Goal: Task Accomplishment & Management: Manage account settings

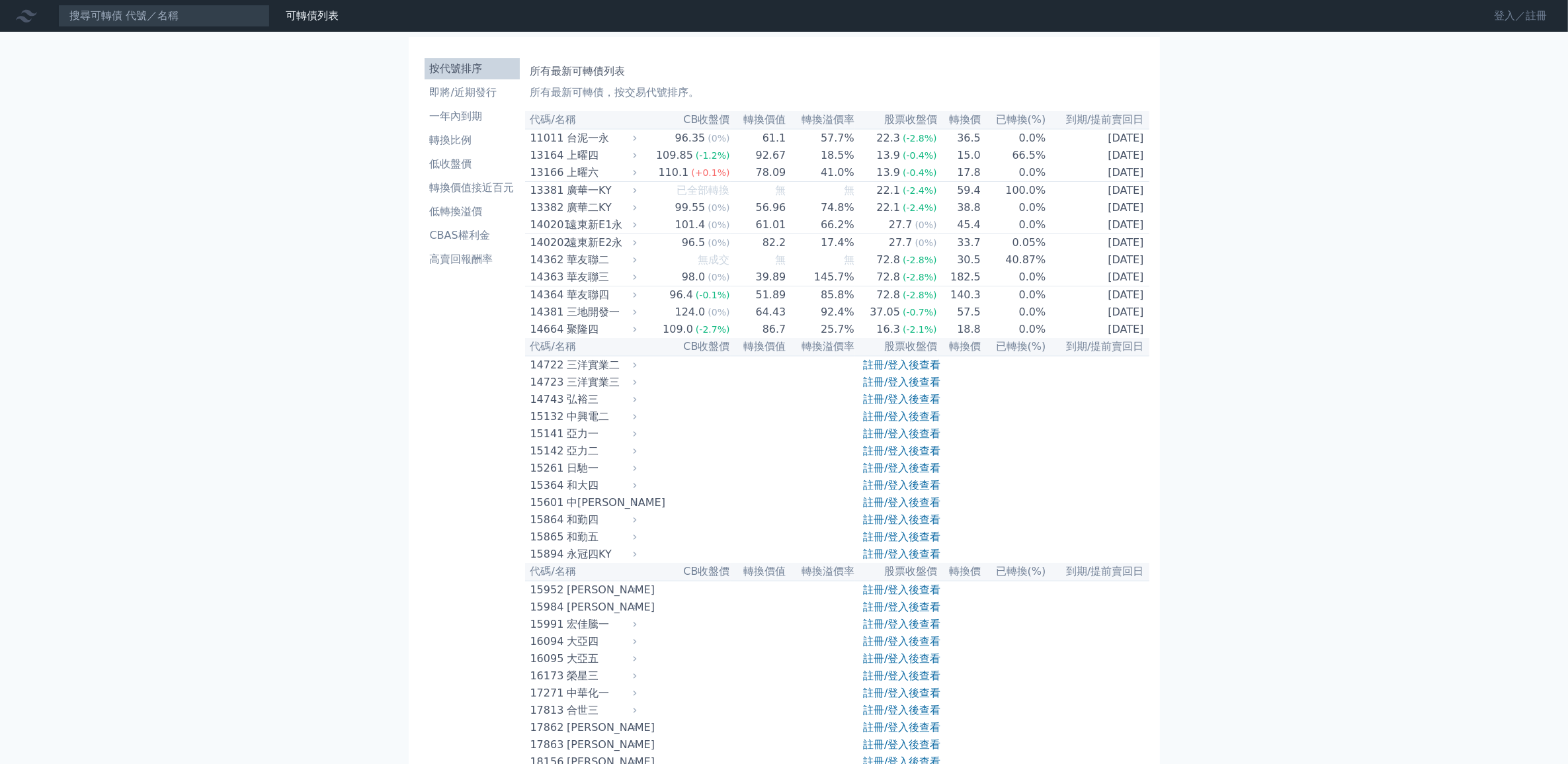
click at [1523, 10] on link "登入／註冊" at bounding box center [1520, 15] width 74 height 21
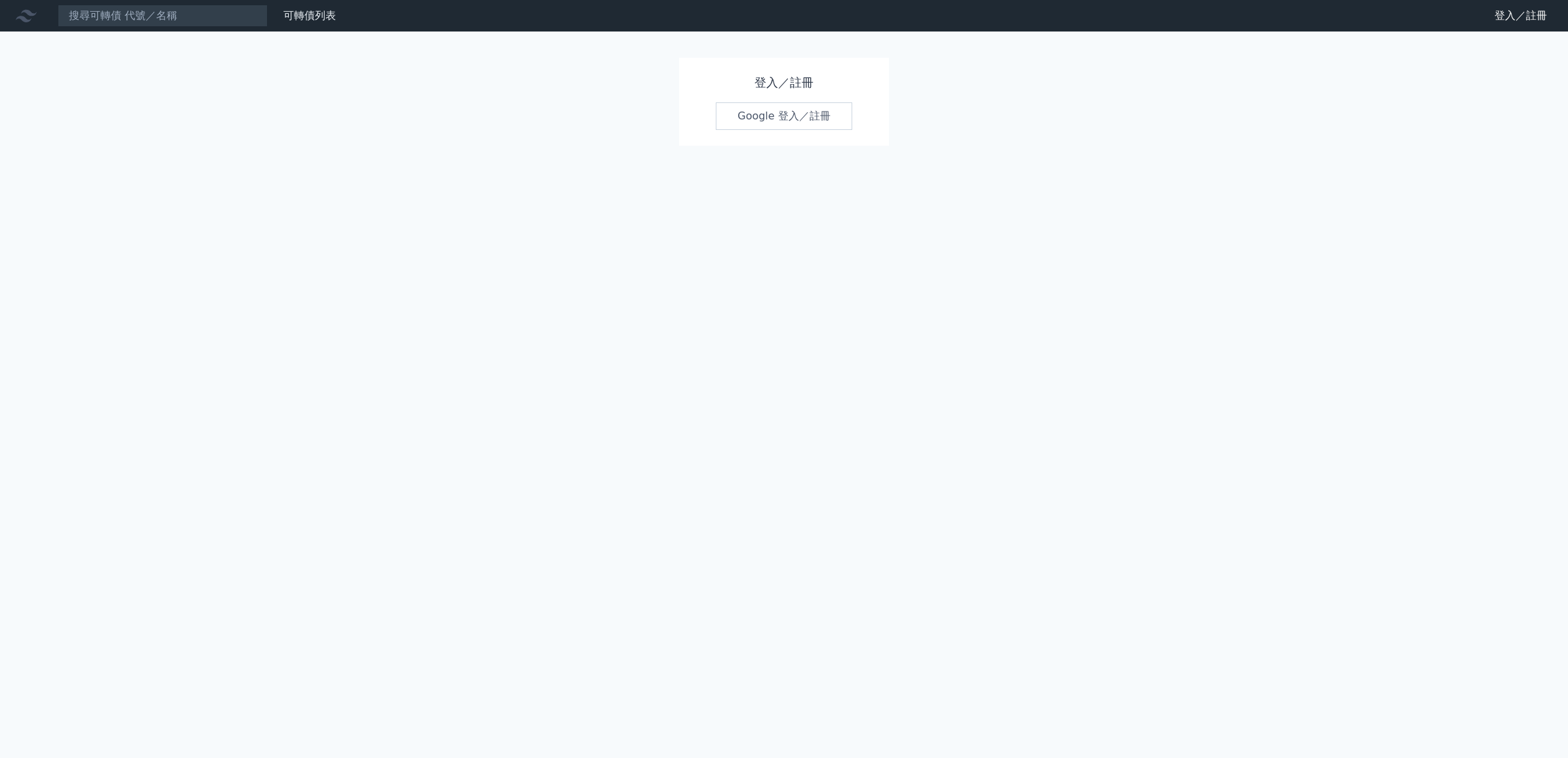
click at [780, 116] on link "Google 登入／註冊" at bounding box center [783, 116] width 137 height 28
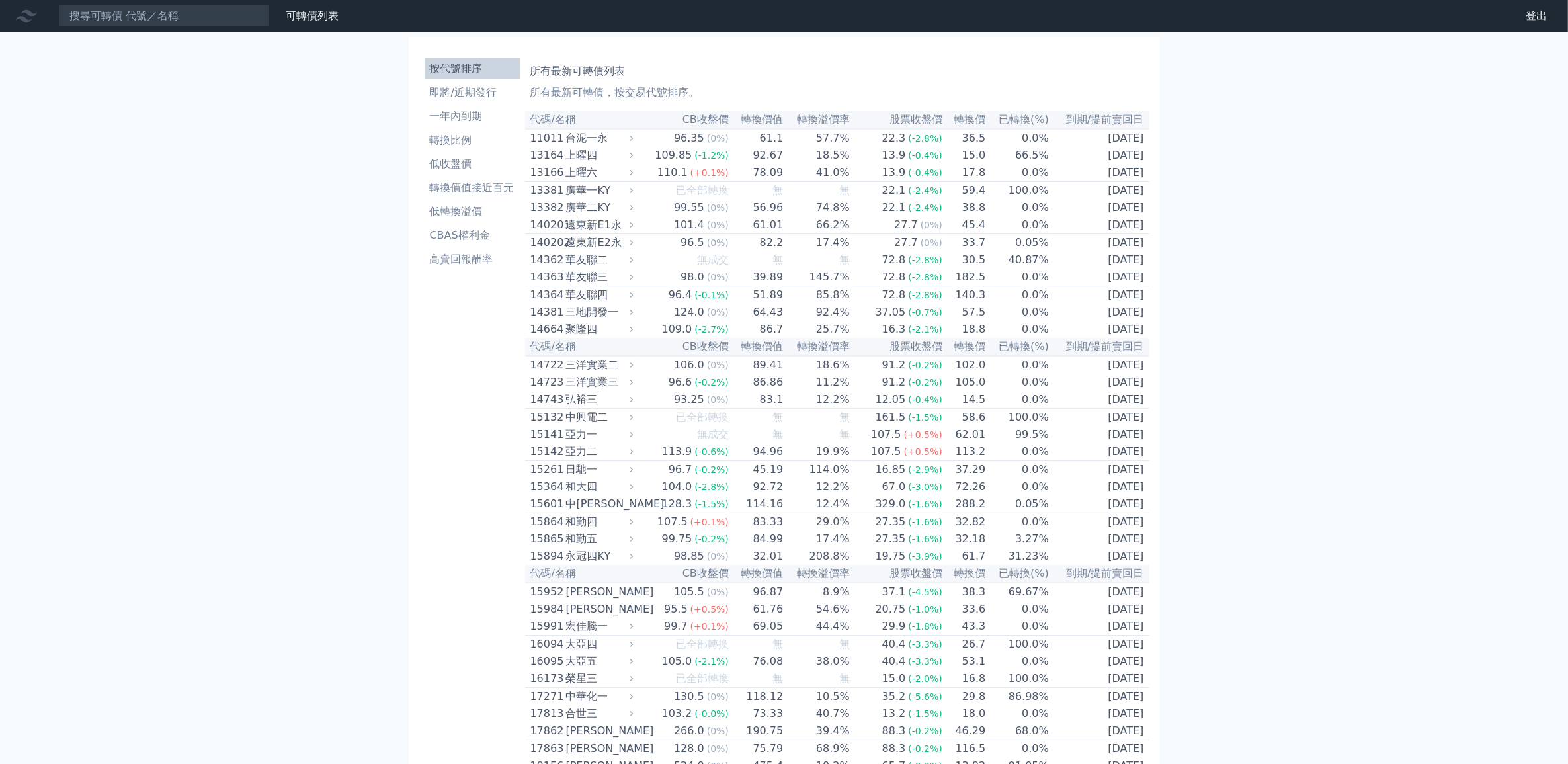
scroll to position [4412, 0]
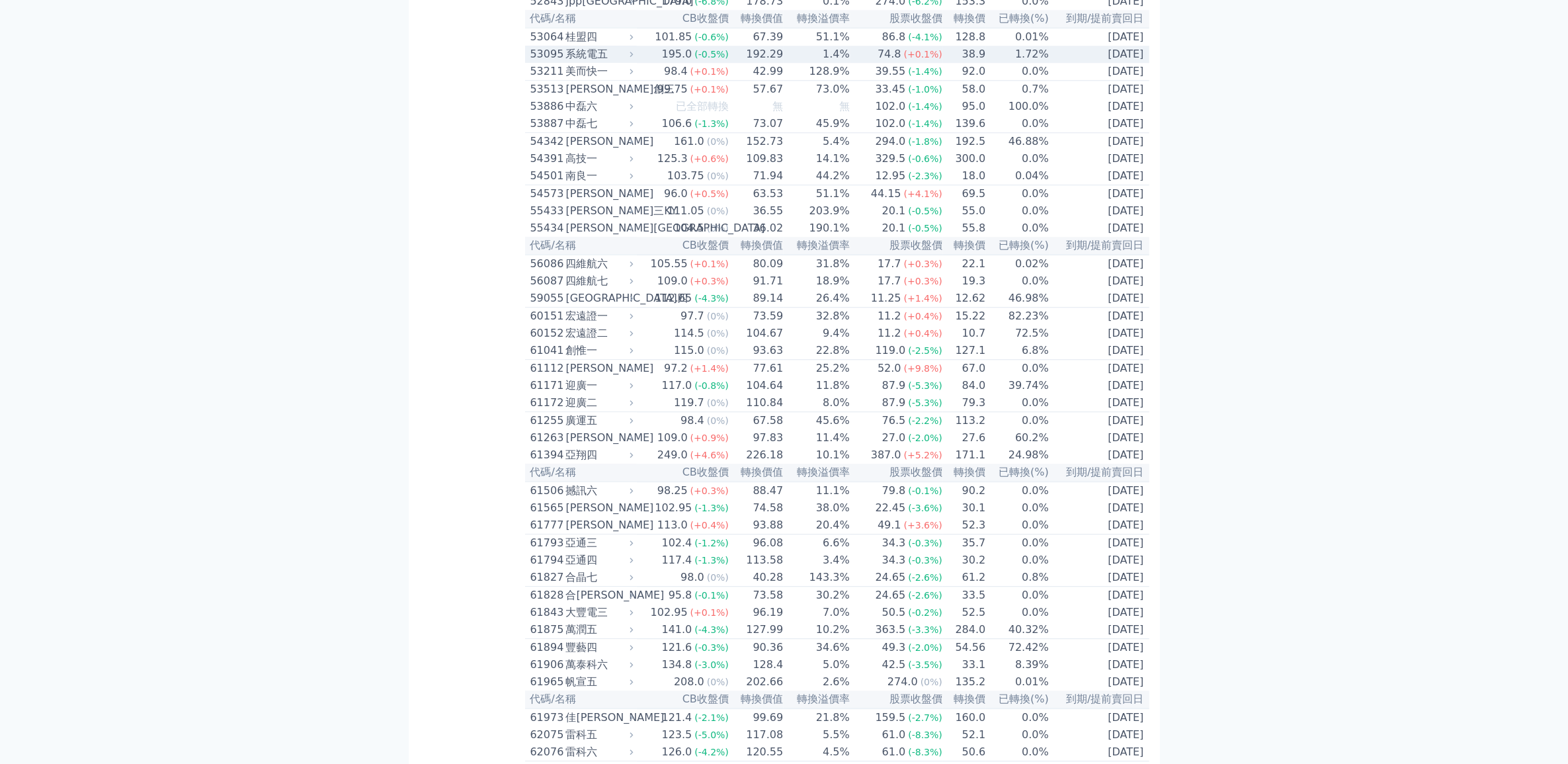
click at [978, 63] on td "38.9" at bounding box center [965, 54] width 43 height 17
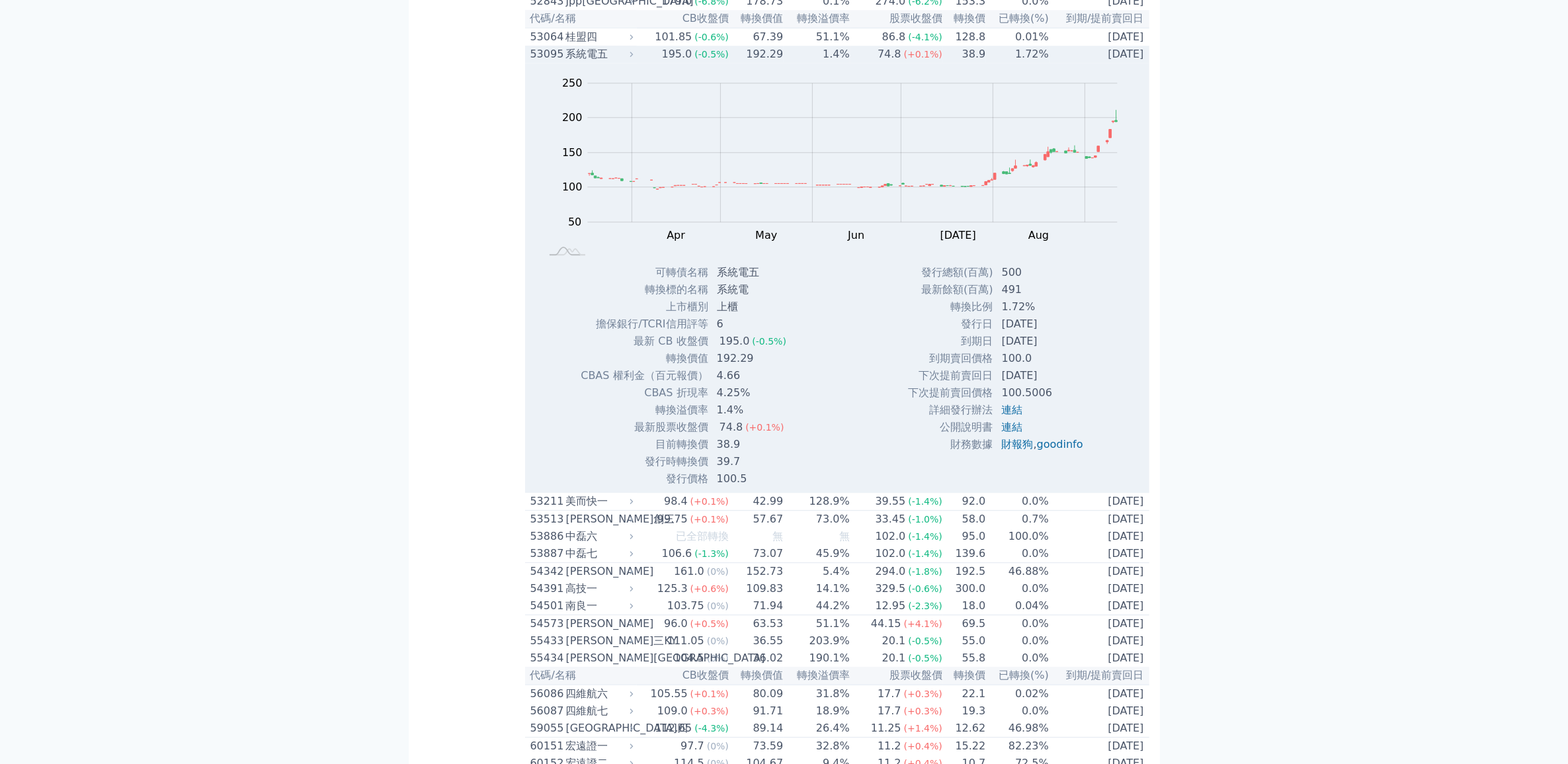
click at [587, 62] on div "系統電五" at bounding box center [599, 54] width 65 height 16
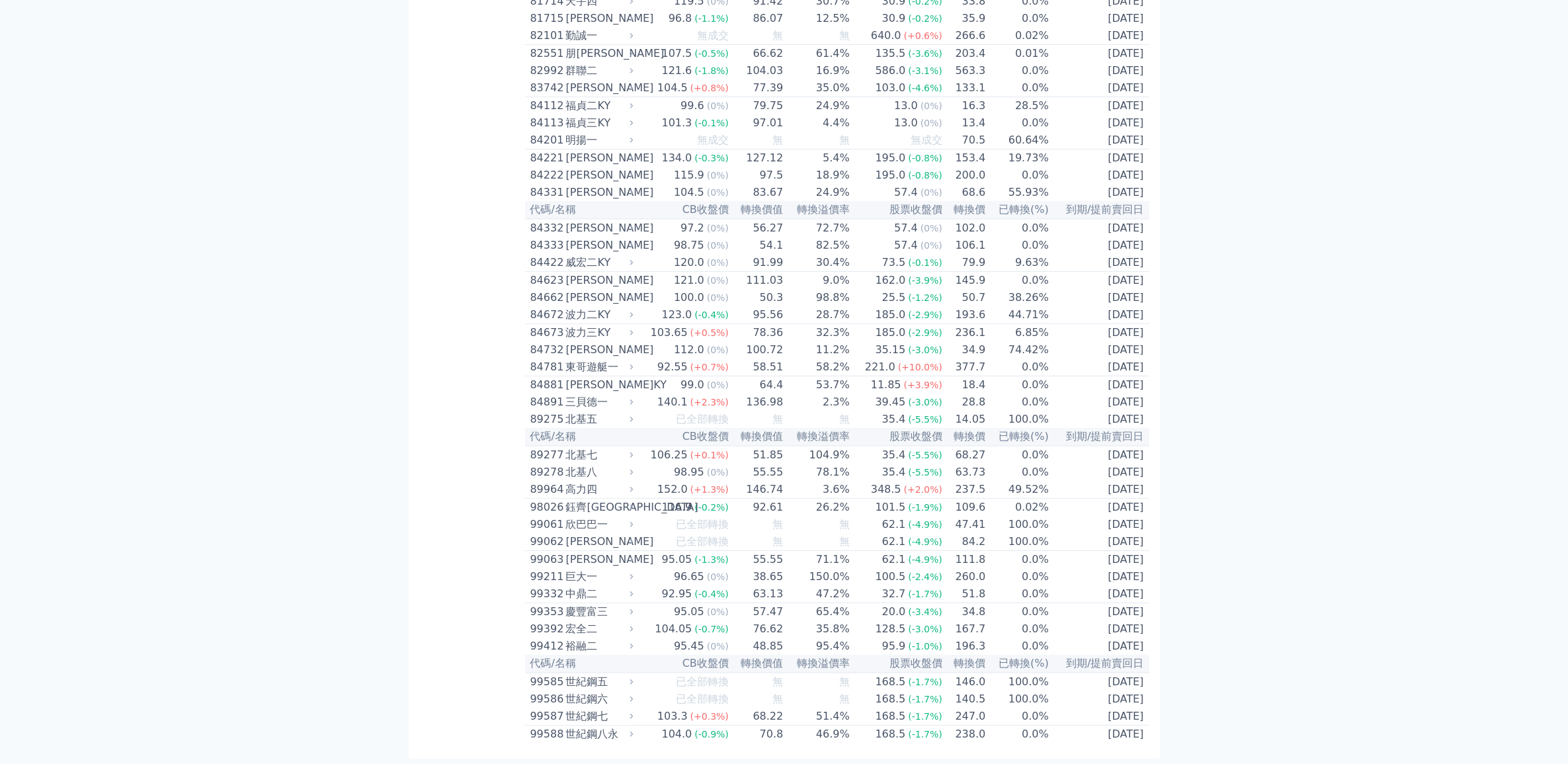
scroll to position [6459, 0]
